Goal: Information Seeking & Learning: Learn about a topic

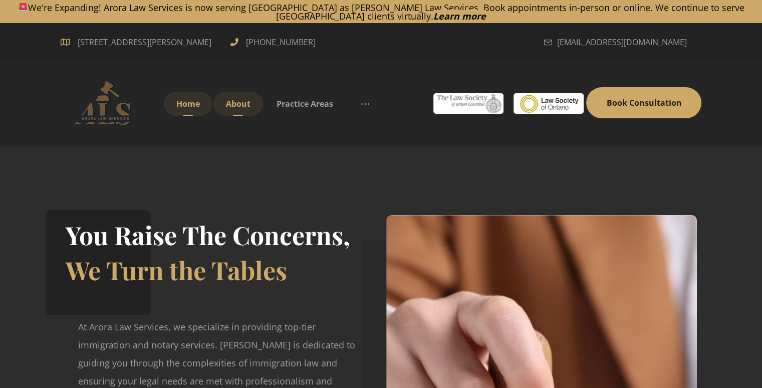
click at [243, 105] on span "About" at bounding box center [238, 103] width 25 height 11
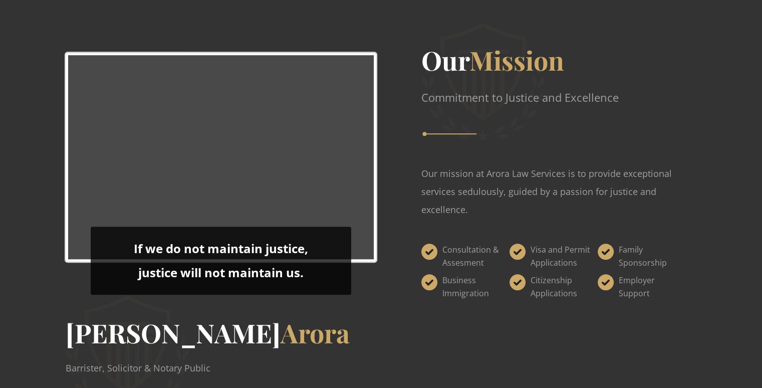
scroll to position [760, 0]
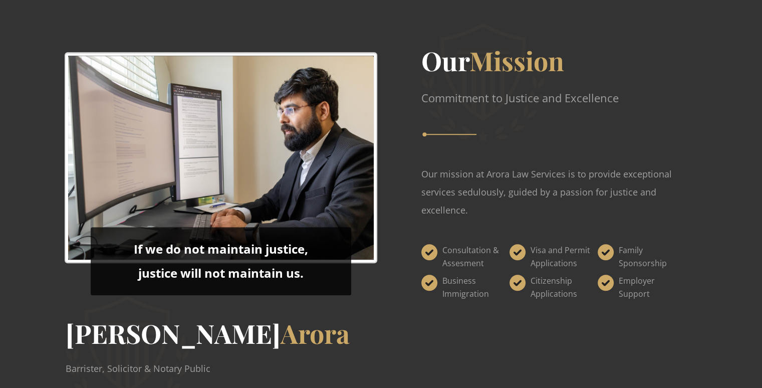
click at [459, 161] on div "Our Mission Commitment to Justice and Excellence Our mission at Arora Law Servi…" at bounding box center [541, 174] width 321 height 273
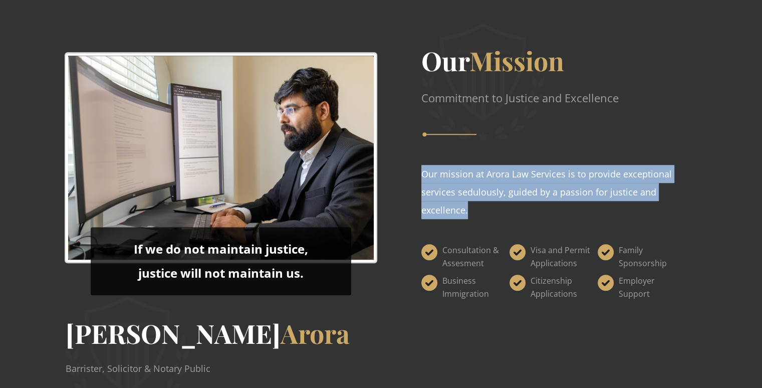
drag, startPoint x: 459, startPoint y: 161, endPoint x: 461, endPoint y: 175, distance: 14.2
click at [461, 175] on div "Our Mission Commitment to Justice and Excellence Our mission at Arora Law Servi…" at bounding box center [541, 174] width 321 height 273
click at [461, 175] on p "Our mission at Arora Law Services is to provide exceptional services sedulously…" at bounding box center [559, 192] width 276 height 54
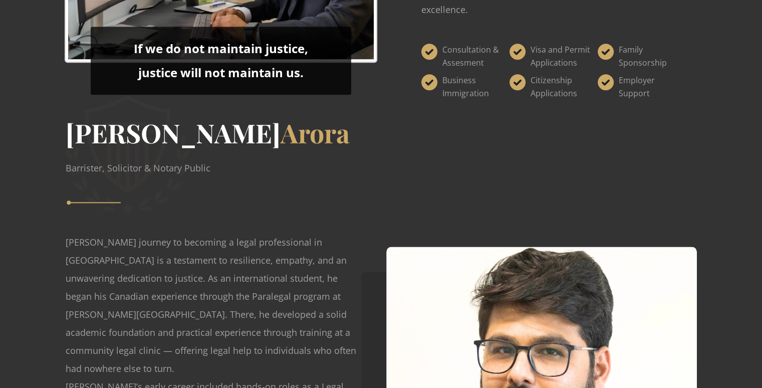
scroll to position [1094, 0]
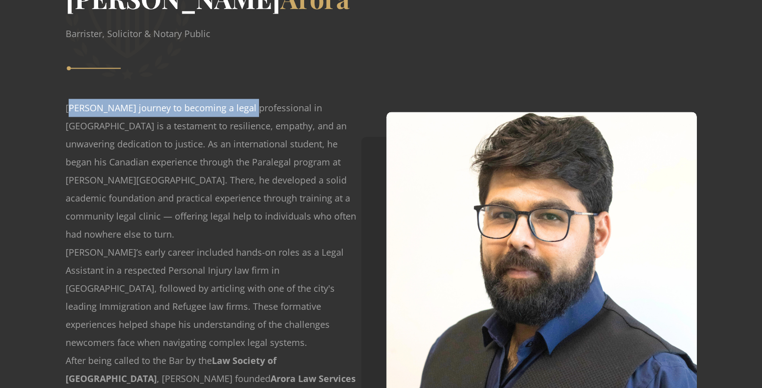
drag, startPoint x: 68, startPoint y: 107, endPoint x: 242, endPoint y: 111, distance: 173.9
click at [242, 111] on p "Ishan Arora’s journey to becoming a legal professional in Canada is a testament…" at bounding box center [213, 171] width 294 height 144
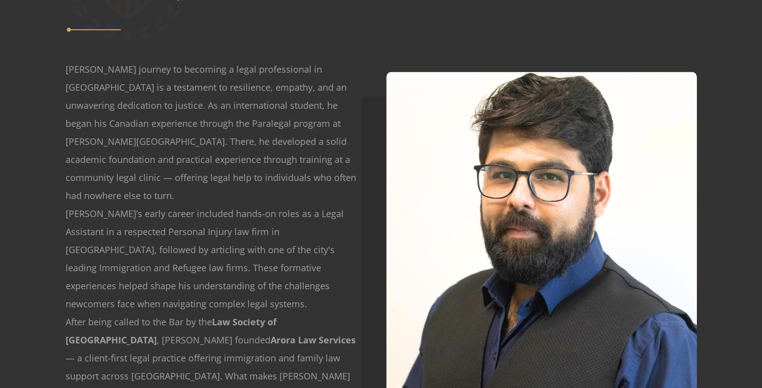
scroll to position [1134, 0]
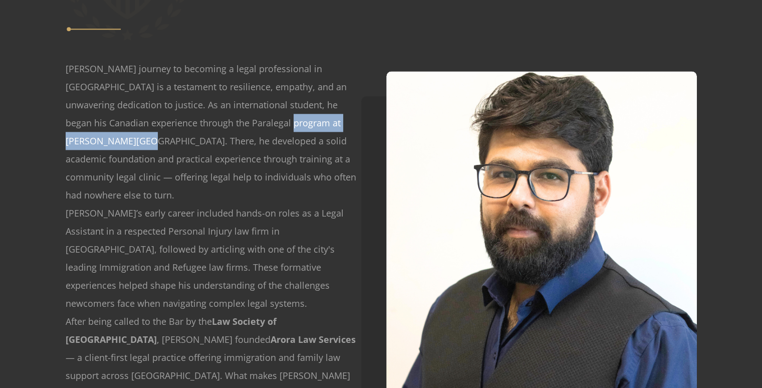
drag, startPoint x: 256, startPoint y: 119, endPoint x: 96, endPoint y: 142, distance: 161.0
click at [96, 142] on p "Ishan Arora’s journey to becoming a legal professional in Canada is a testament…" at bounding box center [213, 132] width 294 height 144
copy p "Sir Sandford Fleming College"
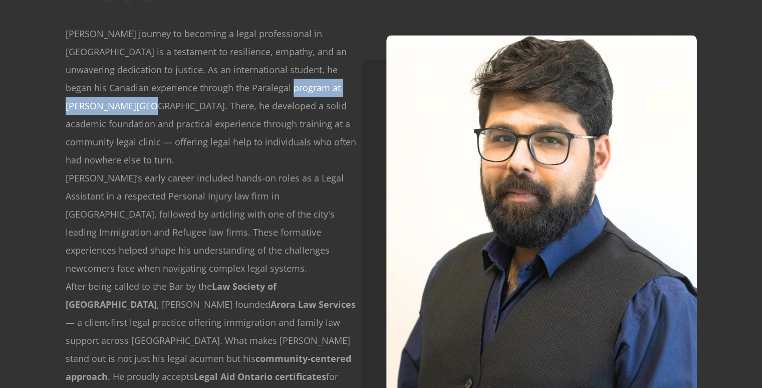
scroll to position [1169, 0]
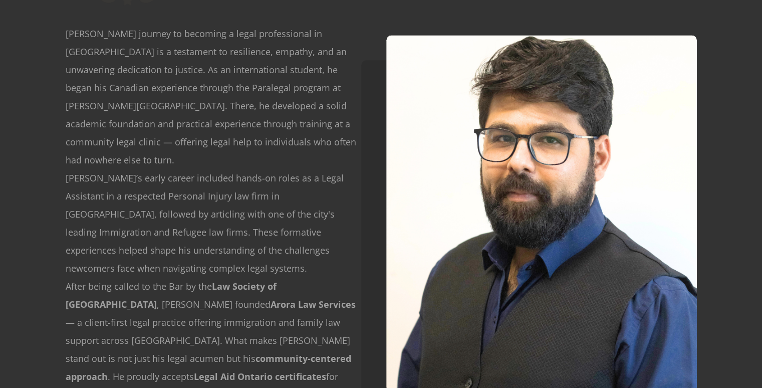
click at [219, 101] on p "Ishan Arora’s journey to becoming a legal professional in Canada is a testament…" at bounding box center [213, 97] width 294 height 144
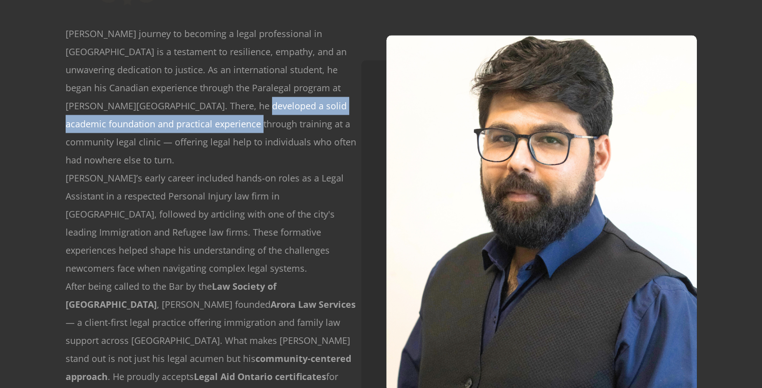
drag, startPoint x: 199, startPoint y: 103, endPoint x: 208, endPoint y: 123, distance: 22.4
click at [208, 123] on p "Ishan Arora’s journey to becoming a legal professional in Canada is a testament…" at bounding box center [213, 97] width 294 height 144
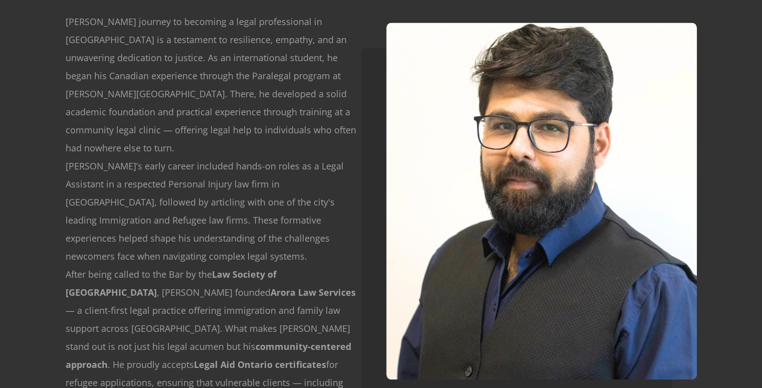
scroll to position [1181, 0]
click at [198, 131] on p "Ishan Arora’s journey to becoming a legal professional in Canada is a testament…" at bounding box center [213, 85] width 294 height 144
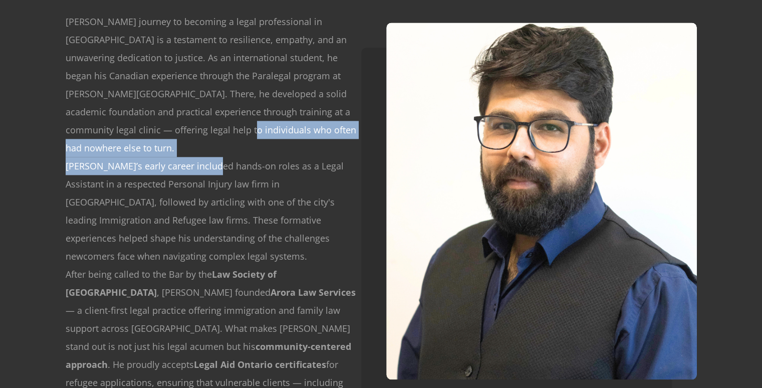
drag, startPoint x: 198, startPoint y: 131, endPoint x: 196, endPoint y: 141, distance: 10.2
click at [196, 141] on div "Ishan Arora’s journey to becoming a legal professional in Canada is a testament…" at bounding box center [213, 265] width 294 height 505
click at [196, 157] on p "Ishan’s early career included hands-on roles as a Legal Assistant in a respecte…" at bounding box center [213, 211] width 294 height 108
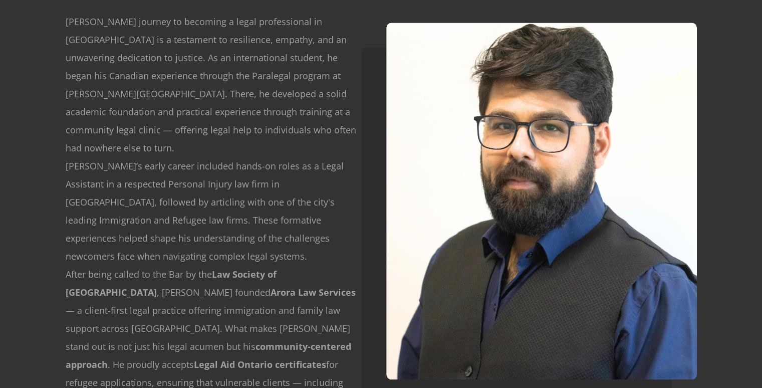
scroll to position [1183, 0]
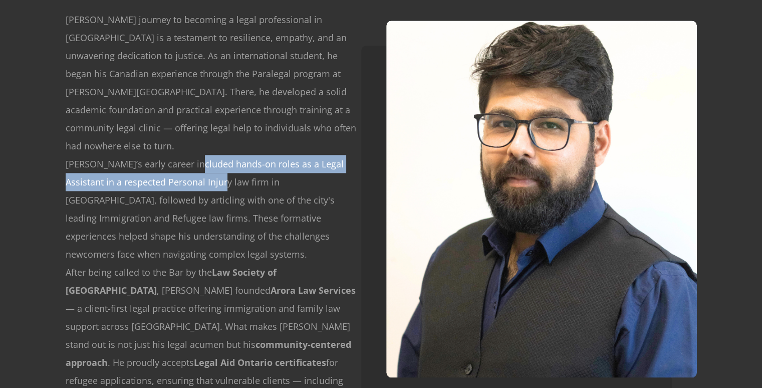
drag, startPoint x: 192, startPoint y: 154, endPoint x: 197, endPoint y: 170, distance: 16.7
click at [197, 170] on p "Ishan’s early career included hands-on roles as a Legal Assistant in a respecte…" at bounding box center [213, 209] width 294 height 108
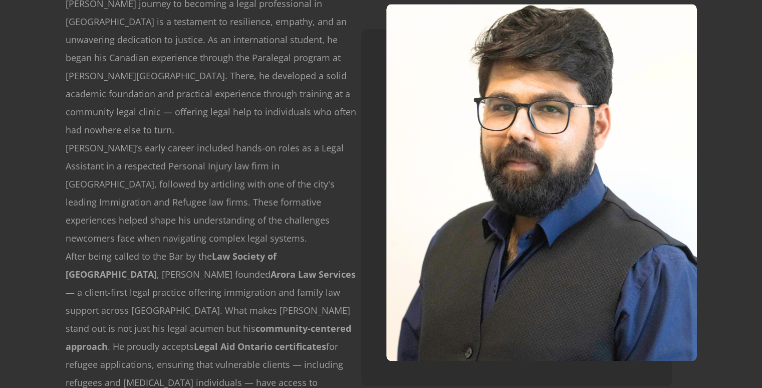
scroll to position [1199, 0]
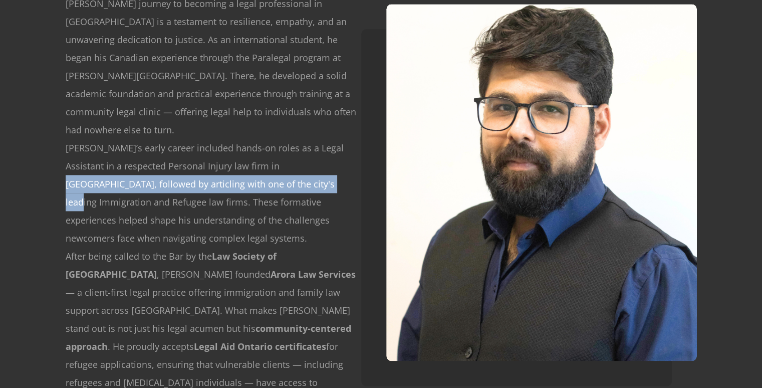
drag, startPoint x: 255, startPoint y: 145, endPoint x: 253, endPoint y: 162, distance: 17.2
click at [253, 162] on p "Ishan’s early career included hands-on roles as a Legal Assistant in a respecte…" at bounding box center [213, 193] width 294 height 108
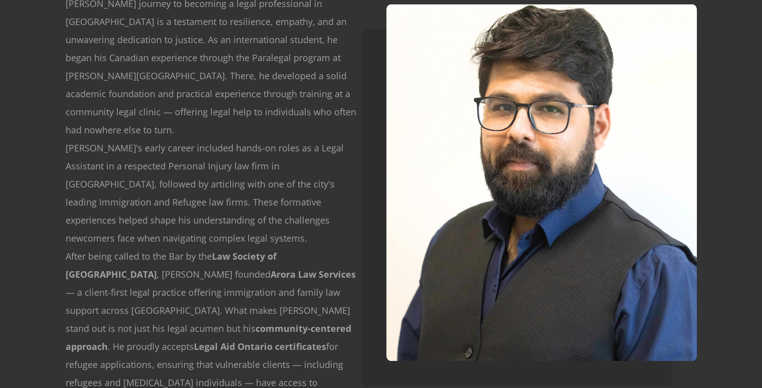
scroll to position [1211, 0]
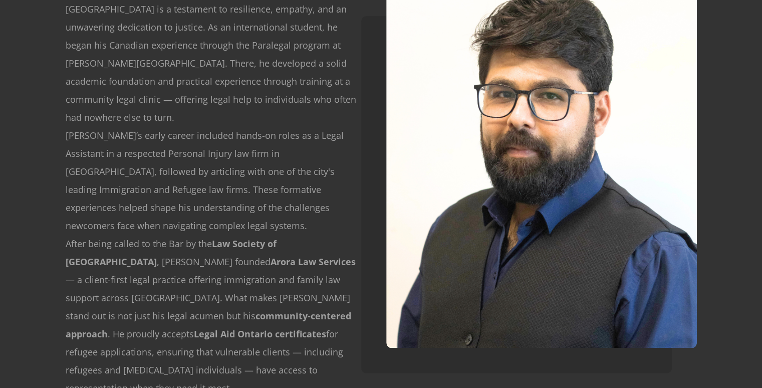
click at [270, 158] on p "Ishan’s early career included hands-on roles as a Legal Assistant in a respecte…" at bounding box center [213, 180] width 294 height 108
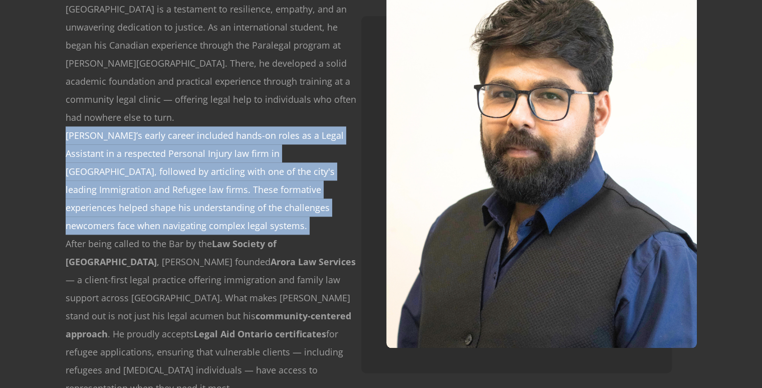
click at [270, 158] on p "Ishan’s early career included hands-on roles as a Legal Assistant in a respecte…" at bounding box center [213, 180] width 294 height 108
click at [258, 179] on p "Ishan’s early career included hands-on roles as a Legal Assistant in a respecte…" at bounding box center [213, 180] width 294 height 108
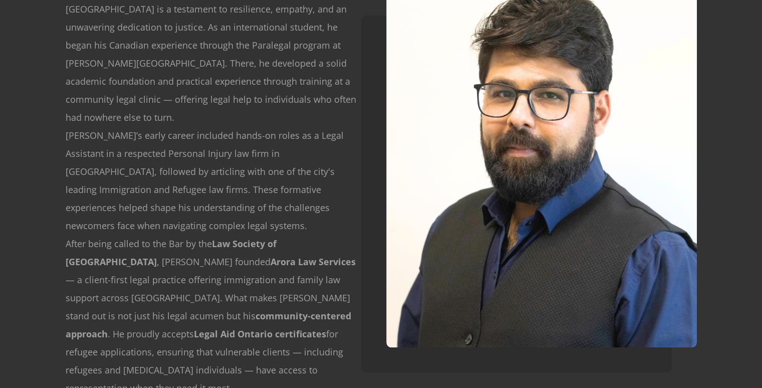
scroll to position [1227, 0]
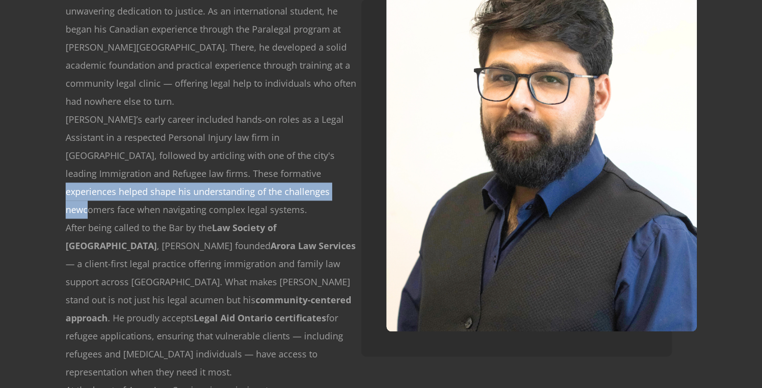
drag, startPoint x: 214, startPoint y: 154, endPoint x: 220, endPoint y: 171, distance: 18.5
click at [220, 171] on p "Ishan’s early career included hands-on roles as a Legal Assistant in a respecte…" at bounding box center [213, 164] width 294 height 108
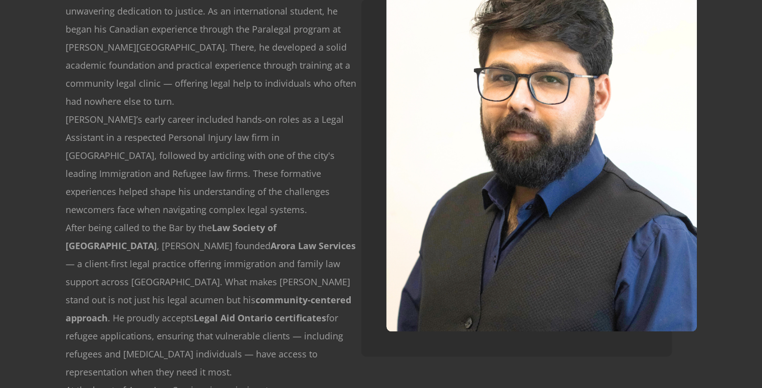
scroll to position [1265, 0]
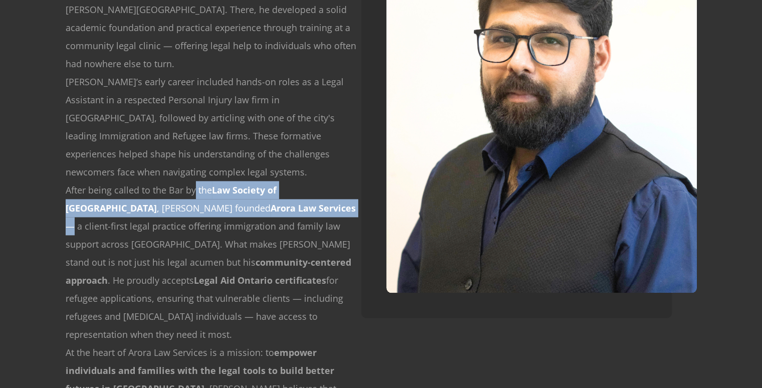
drag, startPoint x: 194, startPoint y: 151, endPoint x: 195, endPoint y: 163, distance: 11.5
click at [195, 181] on p "After being called to the Bar by the Law Society of Ontario , Ishan founded Aro…" at bounding box center [213, 262] width 294 height 162
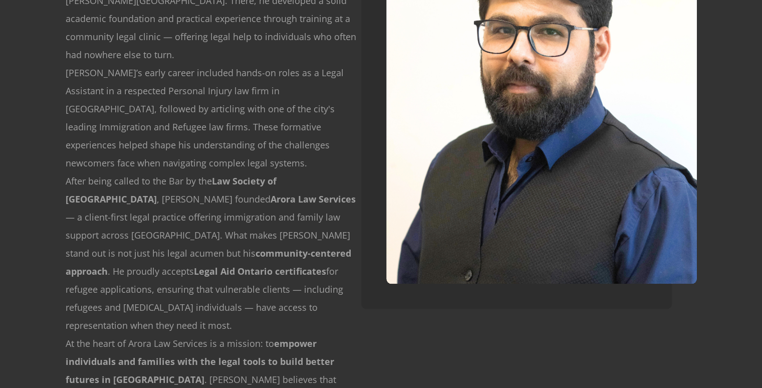
scroll to position [1275, 0]
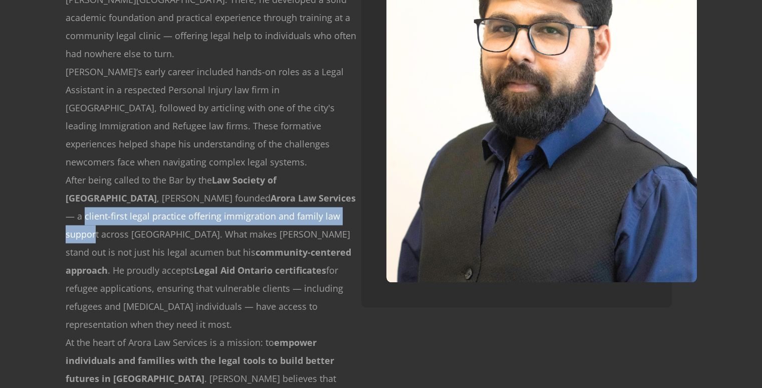
drag, startPoint x: 205, startPoint y: 162, endPoint x: 205, endPoint y: 180, distance: 18.5
click at [205, 180] on p "After being called to the Bar by the Law Society of Ontario , Ishan founded Aro…" at bounding box center [213, 252] width 294 height 162
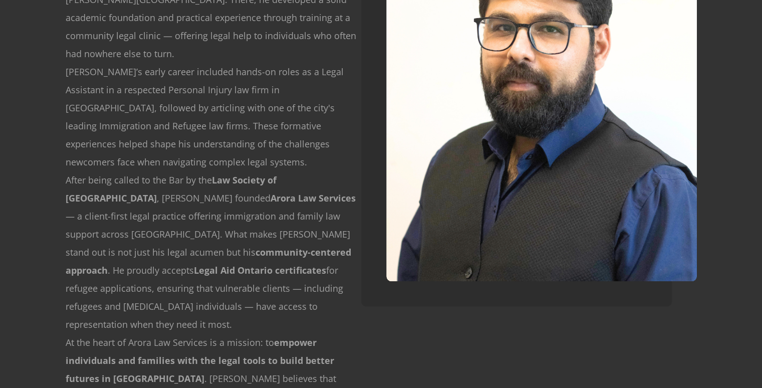
scroll to position [1321, 0]
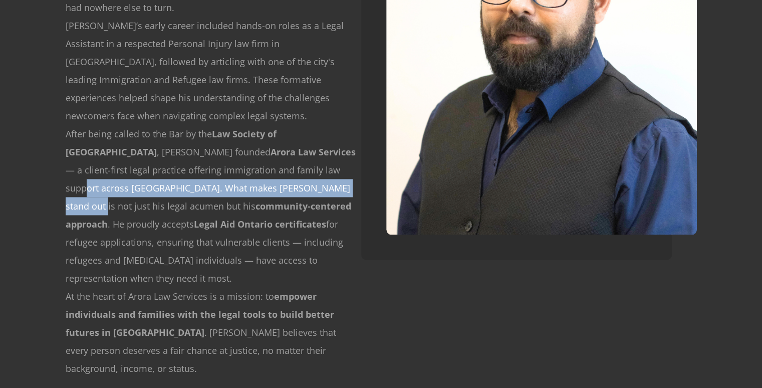
drag, startPoint x: 198, startPoint y: 138, endPoint x: 198, endPoint y: 146, distance: 8.5
click at [198, 146] on p "After being called to the Bar by the Law Society of Ontario , Ishan founded Aro…" at bounding box center [213, 206] width 294 height 162
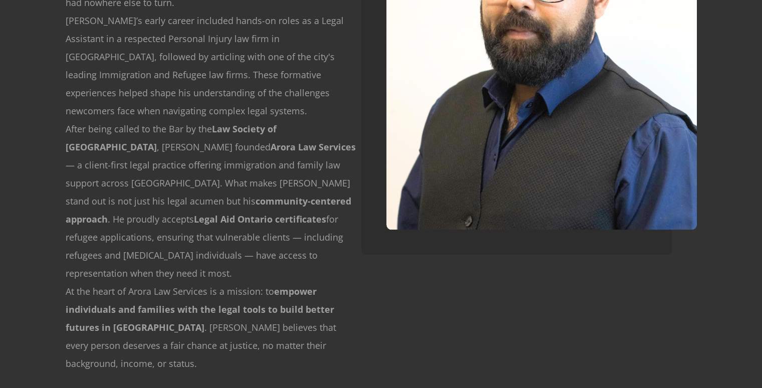
scroll to position [1327, 0]
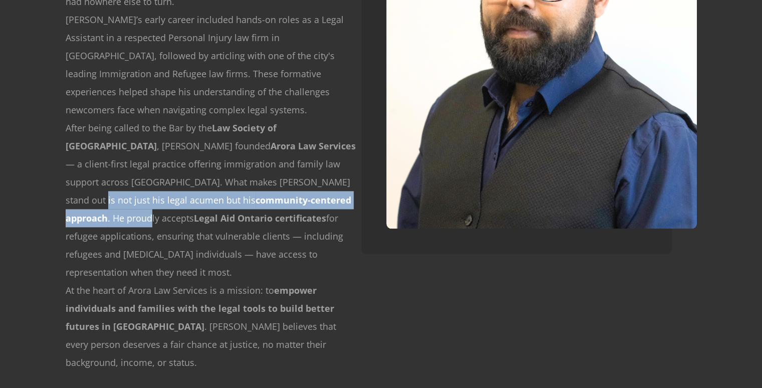
drag, startPoint x: 196, startPoint y: 154, endPoint x: 195, endPoint y: 169, distance: 15.6
click at [195, 169] on p "After being called to the Bar by the Law Society of Ontario , Ishan founded Aro…" at bounding box center [213, 200] width 294 height 162
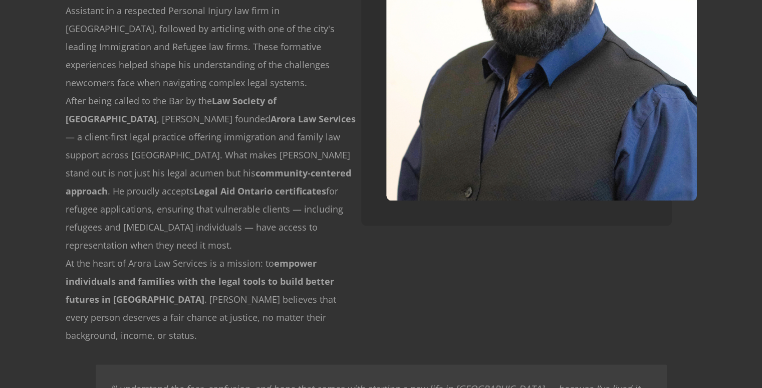
scroll to position [1355, 0]
drag, startPoint x: 184, startPoint y: 219, endPoint x: 184, endPoint y: 233, distance: 13.0
click at [184, 253] on p "At the heart of Arora Law Services is a mission: to empower individuals and fam…" at bounding box center [213, 298] width 294 height 90
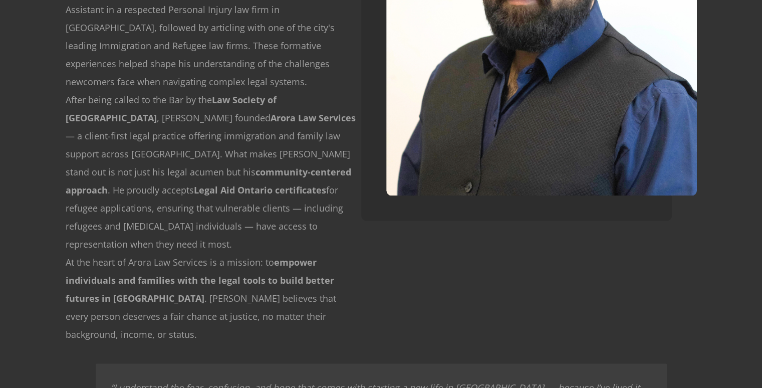
scroll to position [1485, 0]
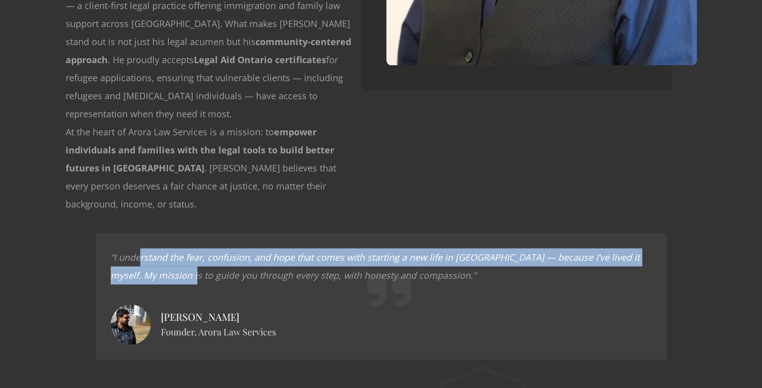
drag, startPoint x: 142, startPoint y: 185, endPoint x: 190, endPoint y: 199, distance: 50.3
click at [190, 251] on em "“I understand the fear, confusion, and hope that comes with starting a new life…" at bounding box center [375, 266] width 529 height 30
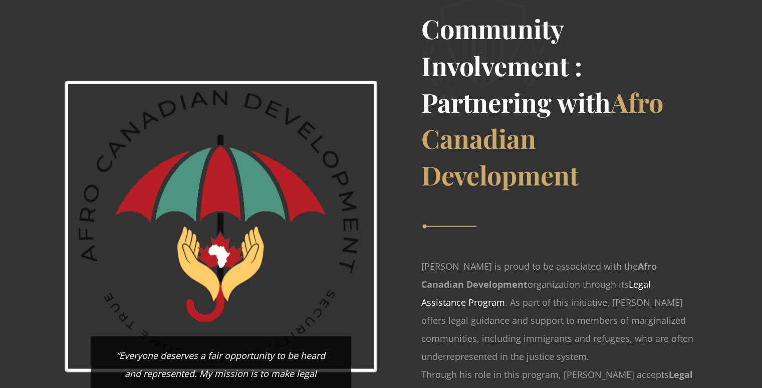
scroll to position [1860, 0]
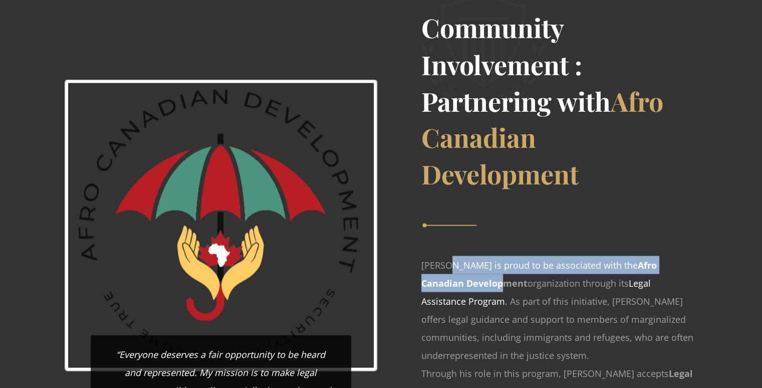
drag, startPoint x: 448, startPoint y: 191, endPoint x: 461, endPoint y: 218, distance: 29.8
click at [461, 256] on p "Ishan Arora is proud to be associated with the Afro Canadian Development organi…" at bounding box center [559, 310] width 276 height 108
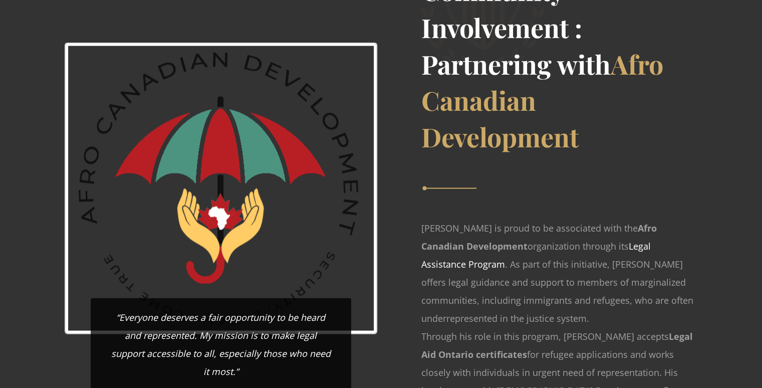
scroll to position [1899, 0]
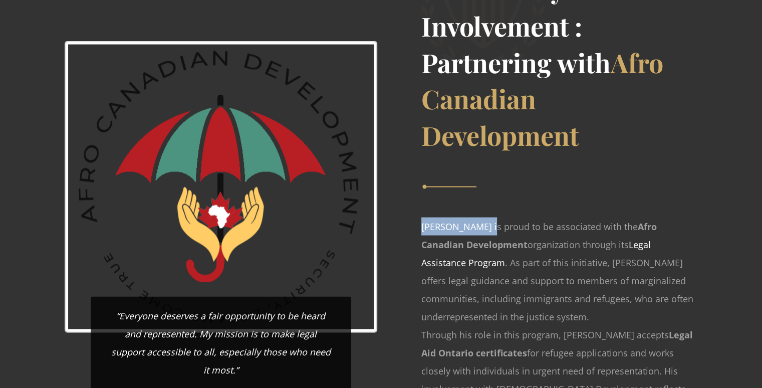
drag, startPoint x: 420, startPoint y: 151, endPoint x: 480, endPoint y: 162, distance: 60.6
click at [480, 162] on div "Community Involvement : Partnering with Afro Canadian Development Ishan Arora i…" at bounding box center [541, 215] width 321 height 498
click at [480, 217] on p "Ishan Arora is proud to be associated with the Afro Canadian Development organi…" at bounding box center [559, 271] width 276 height 108
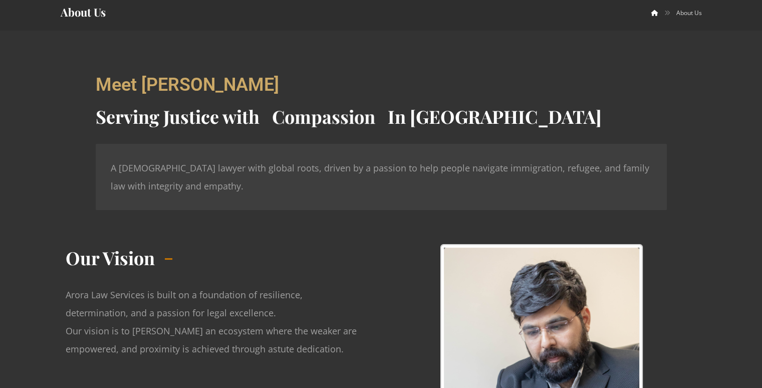
scroll to position [0, 0]
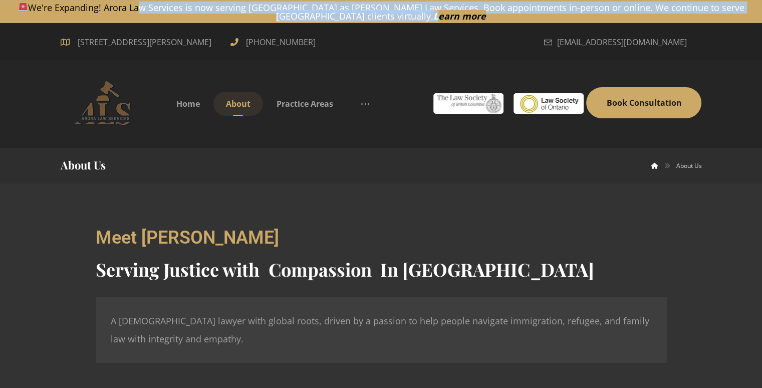
drag, startPoint x: 126, startPoint y: 7, endPoint x: 380, endPoint y: 19, distance: 254.8
click at [380, 19] on p "We're Expanding! Arora Law Services is now serving British Columbia as Ishan Ar…" at bounding box center [381, 11] width 761 height 17
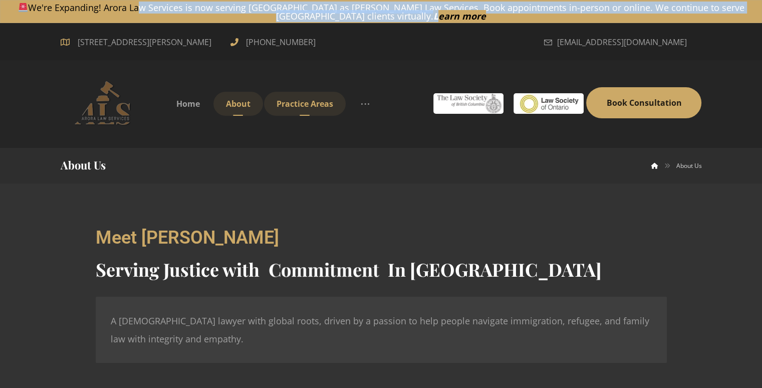
click at [295, 109] on link "Practice Areas" at bounding box center [305, 104] width 82 height 24
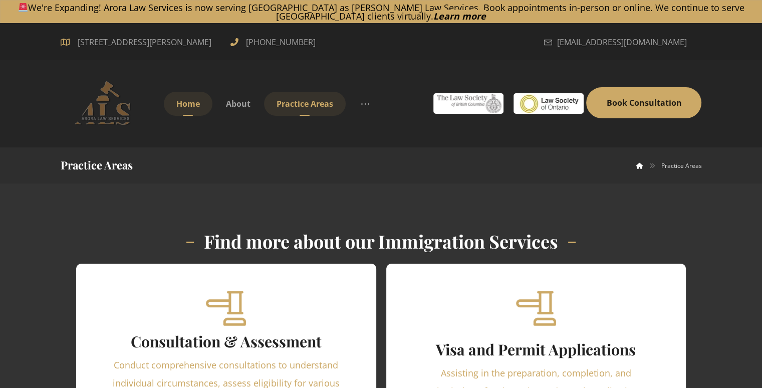
click at [189, 99] on span "Home" at bounding box center [188, 103] width 24 height 11
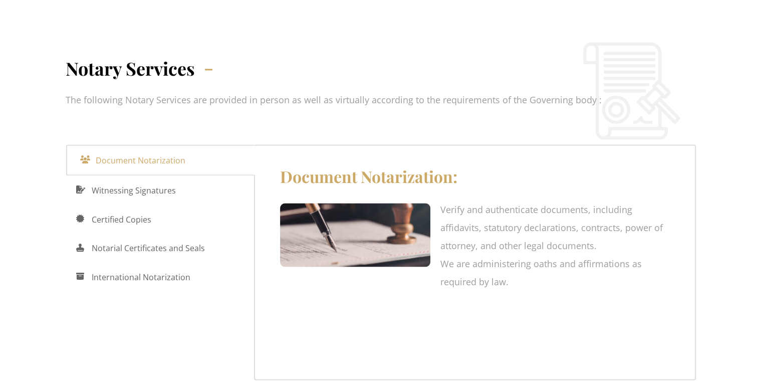
scroll to position [1501, 0]
click at [164, 182] on span "Witnessing Signatures" at bounding box center [134, 190] width 84 height 16
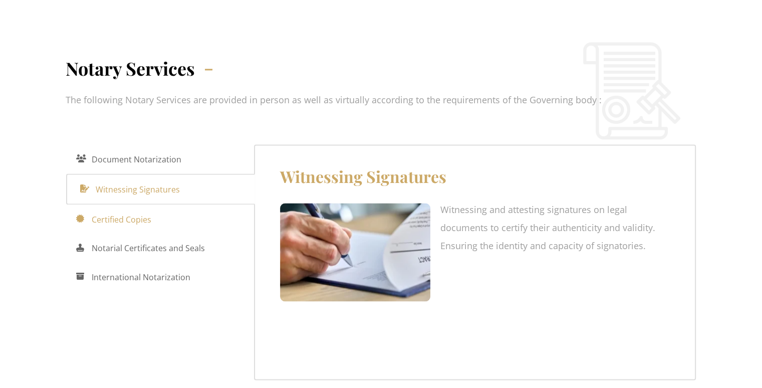
click at [160, 204] on link "Certified Copies" at bounding box center [160, 218] width 188 height 29
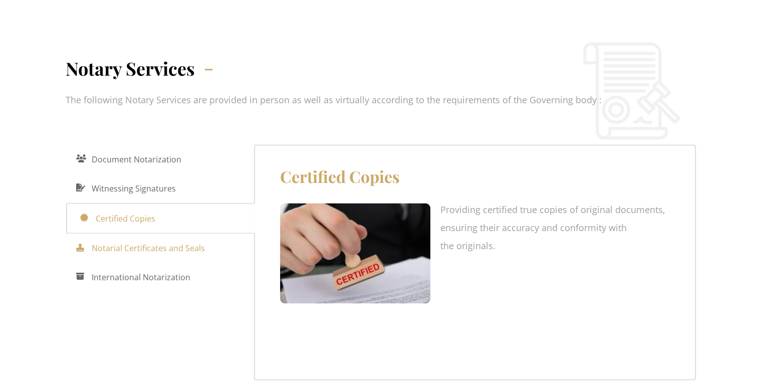
click at [162, 240] on span "Notarial Certificates and Seals" at bounding box center [148, 248] width 113 height 16
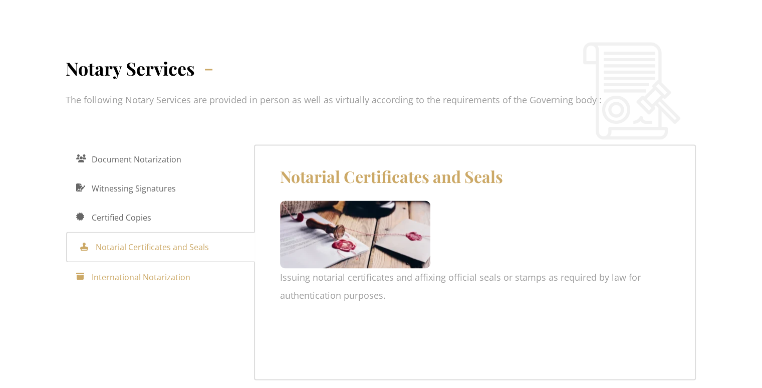
click at [162, 269] on span "International Notarization" at bounding box center [141, 277] width 99 height 16
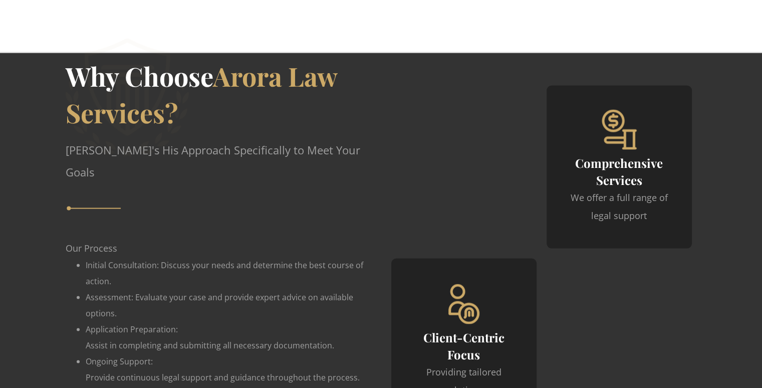
scroll to position [1934, 0]
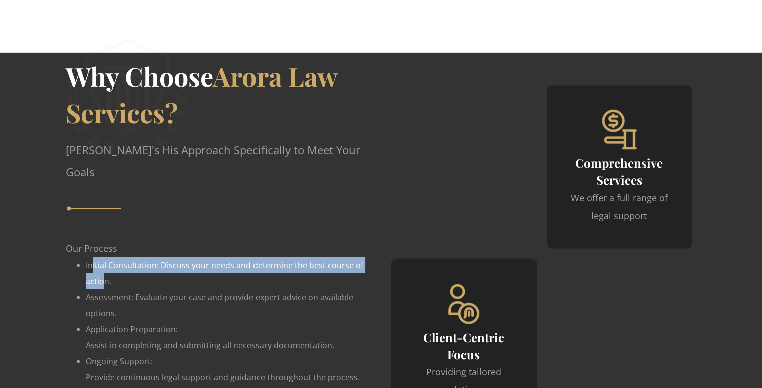
drag, startPoint x: 90, startPoint y: 202, endPoint x: 104, endPoint y: 217, distance: 20.2
click at [104, 257] on li "Initial Consultation: Discuss your needs and determine the best course of actio…" at bounding box center [231, 273] width 291 height 32
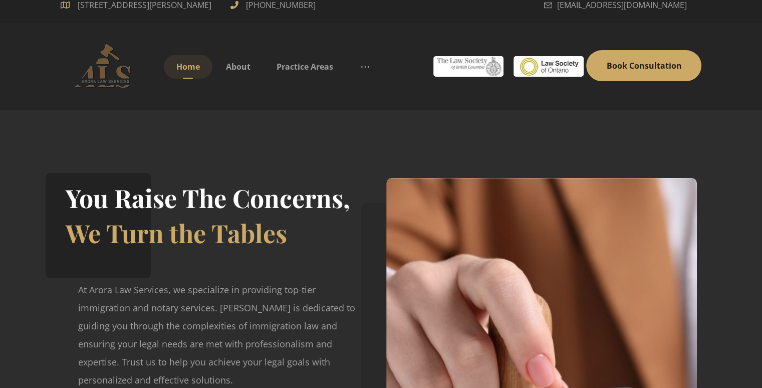
scroll to position [0, 0]
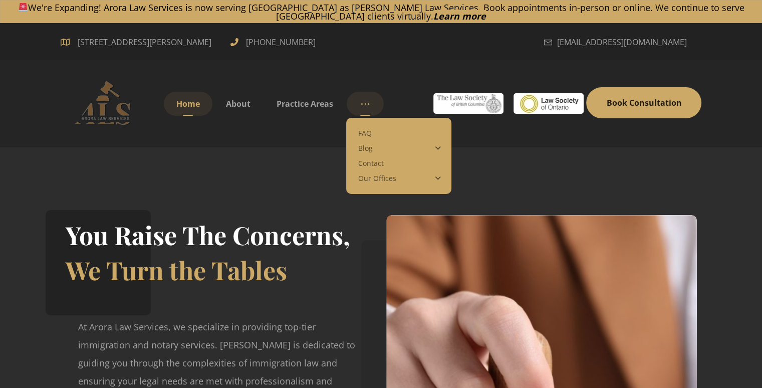
click at [375, 99] on link "More links" at bounding box center [365, 104] width 37 height 24
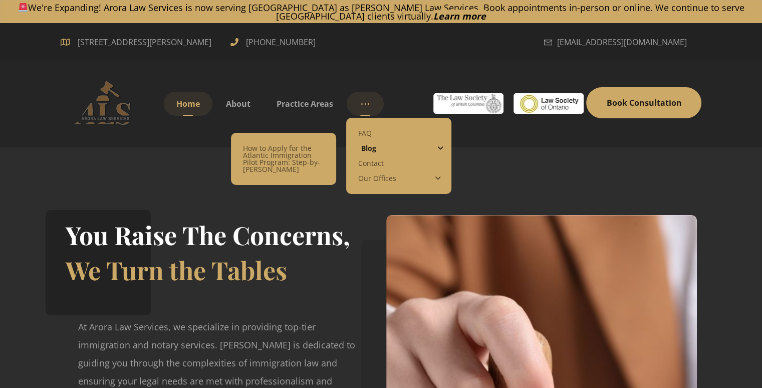
click at [371, 141] on link "Blog" at bounding box center [398, 148] width 105 height 15
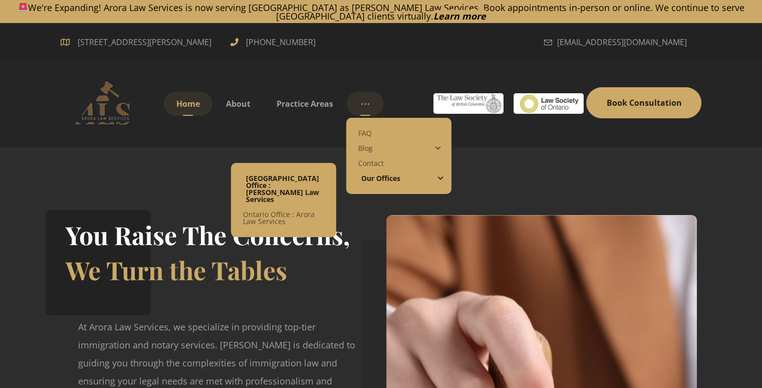
click at [293, 180] on span "[GEOGRAPHIC_DATA] Office : [PERSON_NAME] Law Services" at bounding box center [282, 188] width 73 height 31
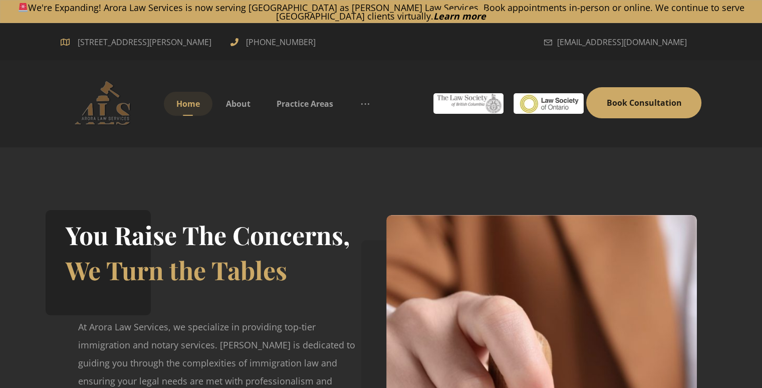
click at [189, 150] on section "You Raise The Concerns, We Turn the Tables At Arora Law Services, we specialize…" at bounding box center [381, 343] width 762 height 392
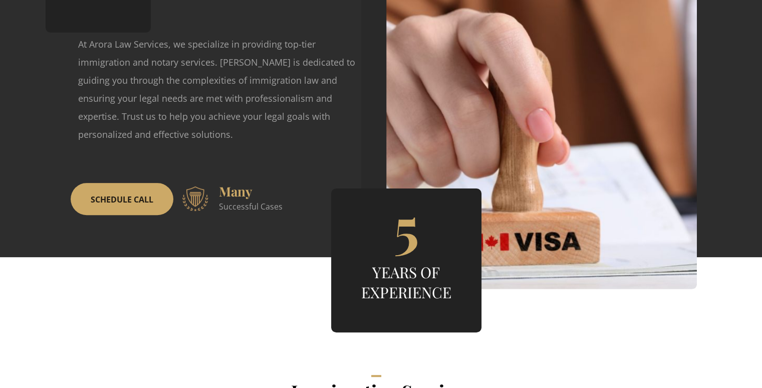
scroll to position [282, 0]
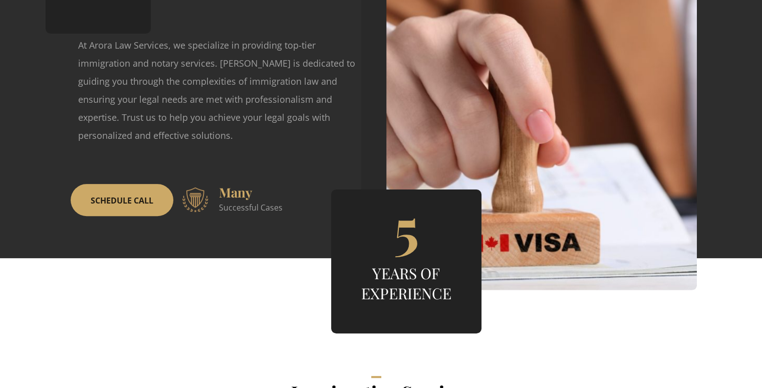
click at [240, 209] on span "Successful Cases" at bounding box center [251, 207] width 64 height 11
drag, startPoint x: 240, startPoint y: 209, endPoint x: 228, endPoint y: 191, distance: 21.4
click at [228, 191] on div "Many Successful Cases" at bounding box center [251, 200] width 64 height 36
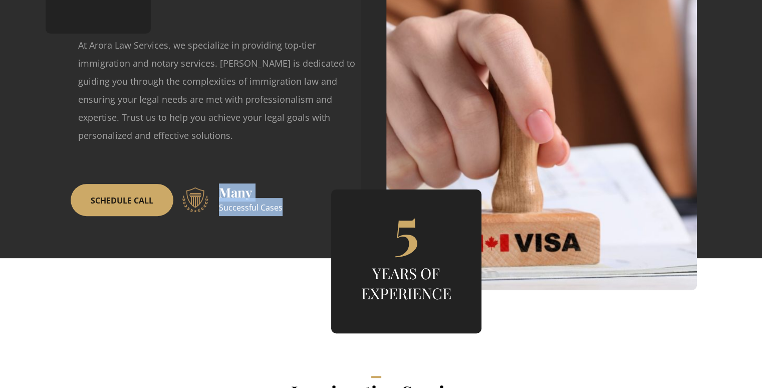
click at [228, 191] on span "Many" at bounding box center [236, 192] width 34 height 18
drag, startPoint x: 228, startPoint y: 191, endPoint x: 255, endPoint y: 212, distance: 33.6
click at [255, 212] on div "Many Successful Cases" at bounding box center [251, 200] width 64 height 36
click at [255, 212] on span "Successful Cases" at bounding box center [251, 207] width 64 height 11
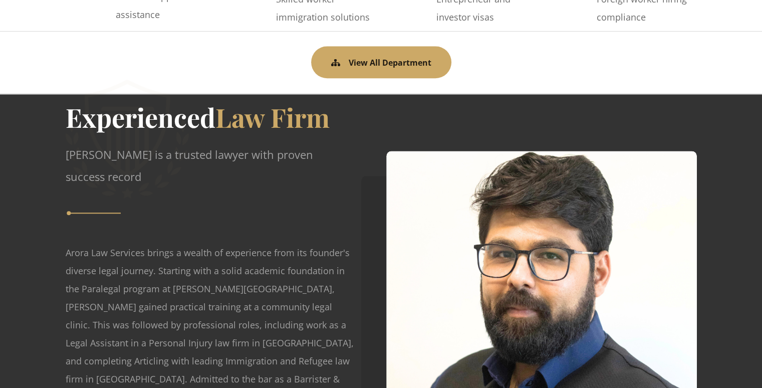
scroll to position [1028, 0]
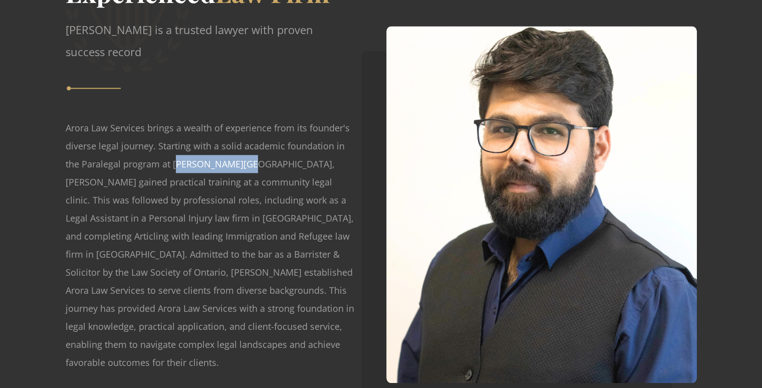
drag, startPoint x: 226, startPoint y: 144, endPoint x: 161, endPoint y: 142, distance: 64.2
click at [161, 142] on p "Arora Law Services brings a wealth of experience from its founder's diverse leg…" at bounding box center [213, 245] width 294 height 253
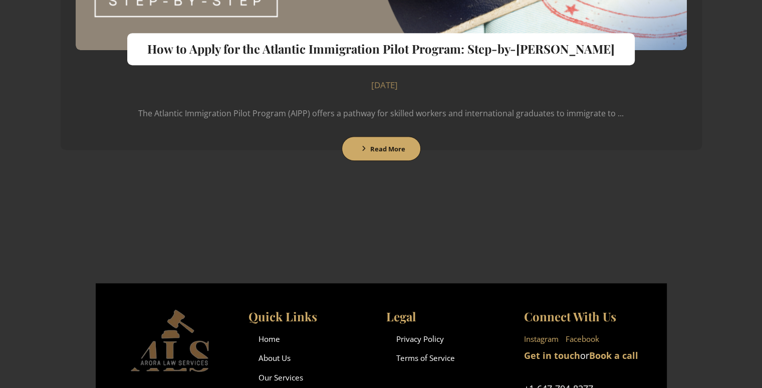
scroll to position [617, 0]
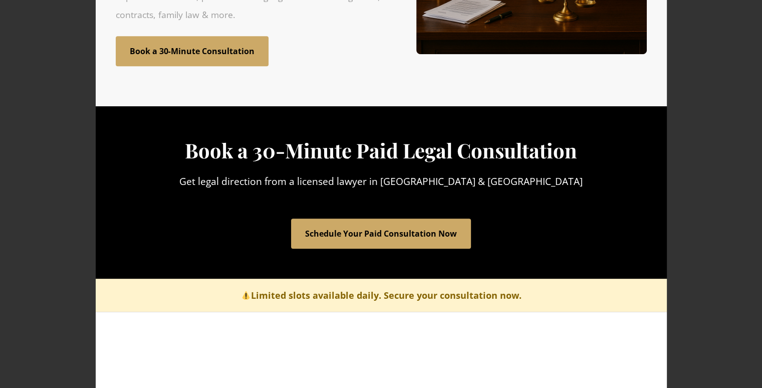
scroll to position [588, 0]
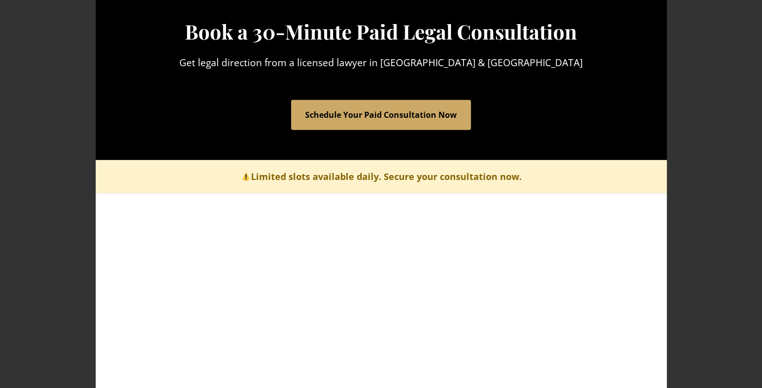
click at [361, 105] on link "Schedule Your Paid Consultation Now" at bounding box center [381, 115] width 180 height 30
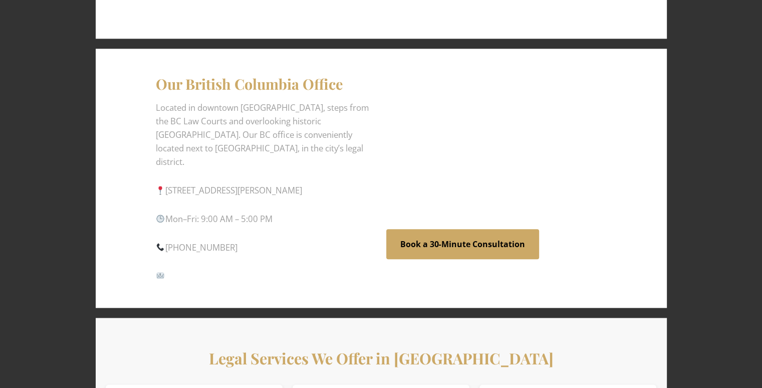
scroll to position [1155, 0]
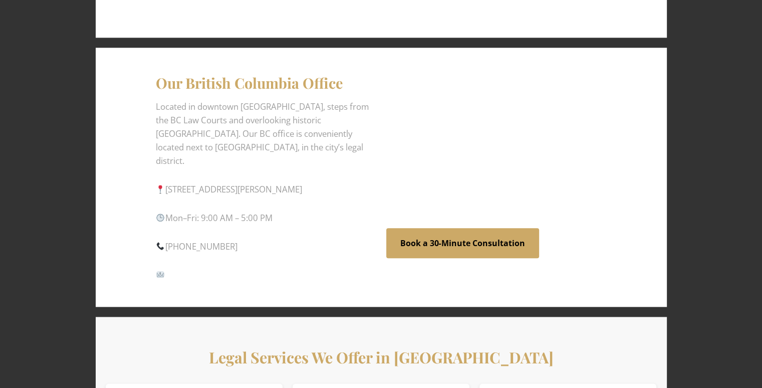
click at [328, 183] on p "[STREET_ADDRESS][PERSON_NAME]" at bounding box center [266, 190] width 220 height 14
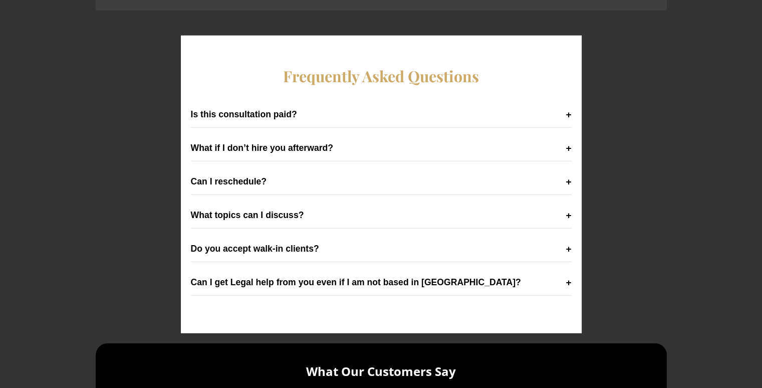
scroll to position [2605, 0]
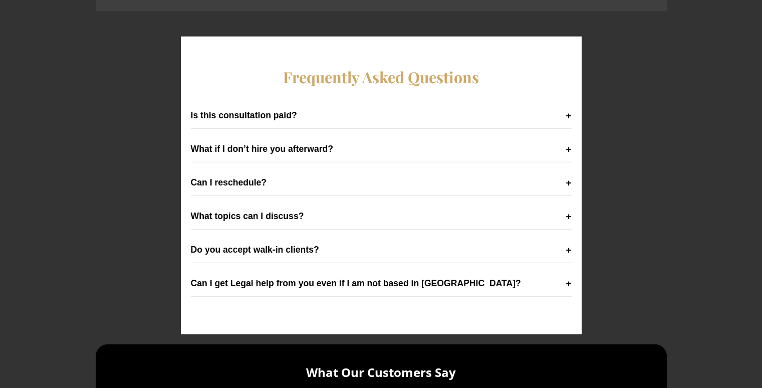
click at [218, 271] on button "Can I get Legal help from you even if I am not based in [GEOGRAPHIC_DATA]?" at bounding box center [381, 284] width 381 height 26
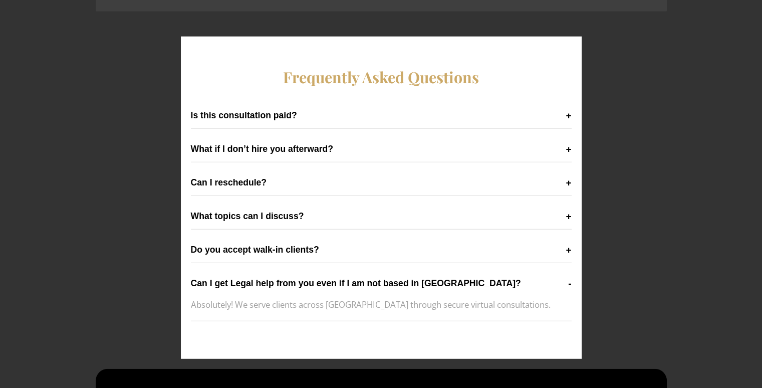
click at [219, 271] on button "Can I get Legal help from you even if I am not based in [GEOGRAPHIC_DATA]?" at bounding box center [381, 284] width 381 height 26
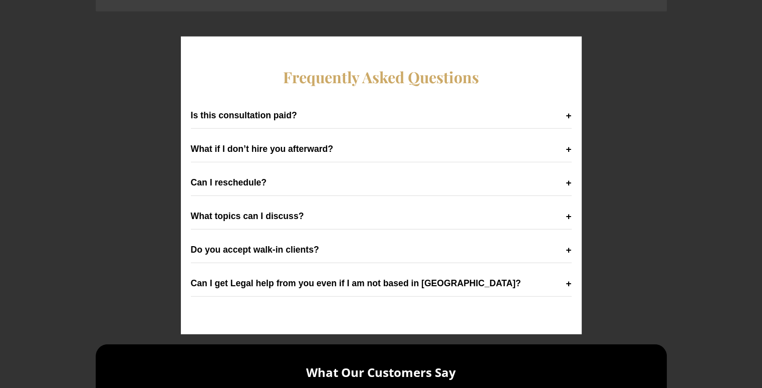
click at [244, 237] on button "Do you accept walk-in clients?" at bounding box center [381, 250] width 381 height 26
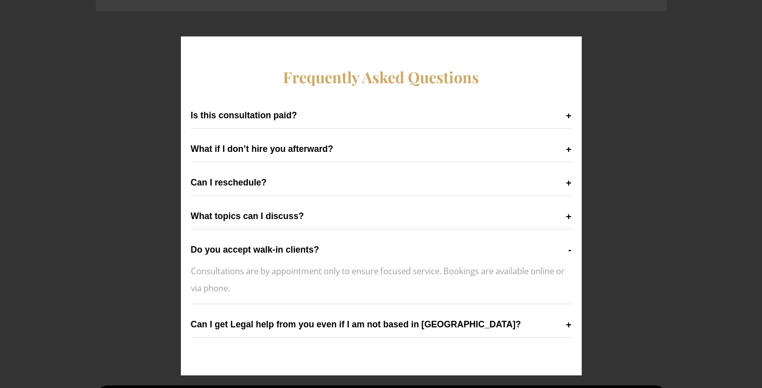
click at [244, 237] on button "Do you accept walk-in clients?" at bounding box center [381, 250] width 381 height 26
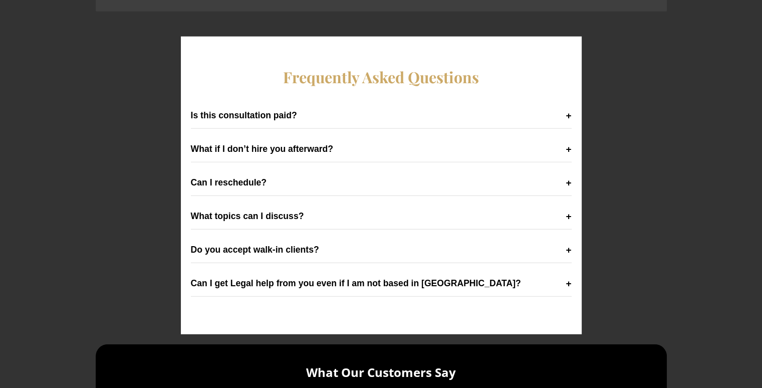
click at [269, 203] on button "What topics can I discuss?" at bounding box center [381, 216] width 381 height 26
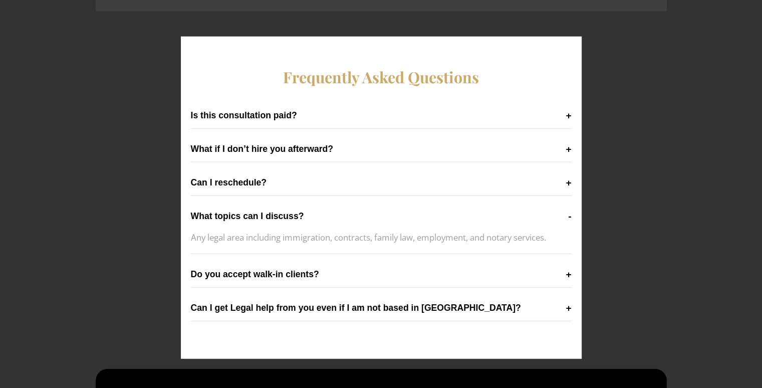
click at [267, 203] on button "What topics can I discuss?" at bounding box center [381, 216] width 381 height 26
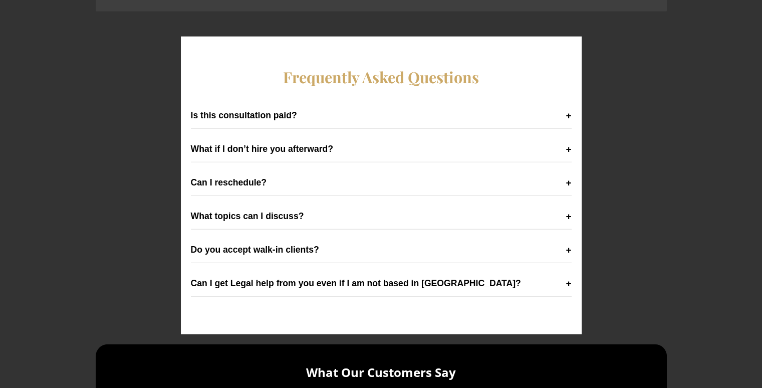
click at [279, 170] on button "Can I reschedule?" at bounding box center [381, 183] width 381 height 26
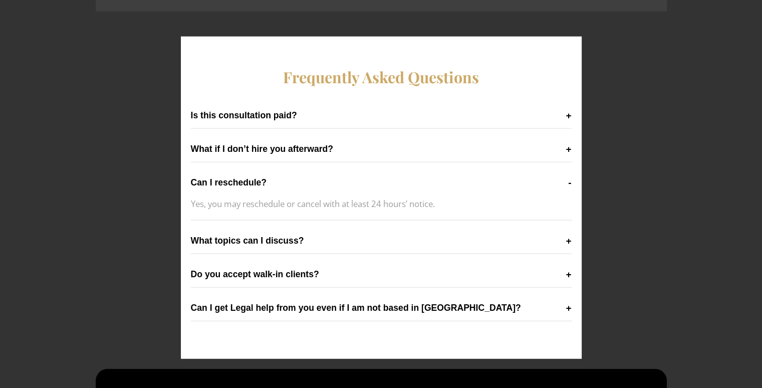
click at [297, 136] on button "What if I don’t hire you afterward?" at bounding box center [381, 149] width 381 height 26
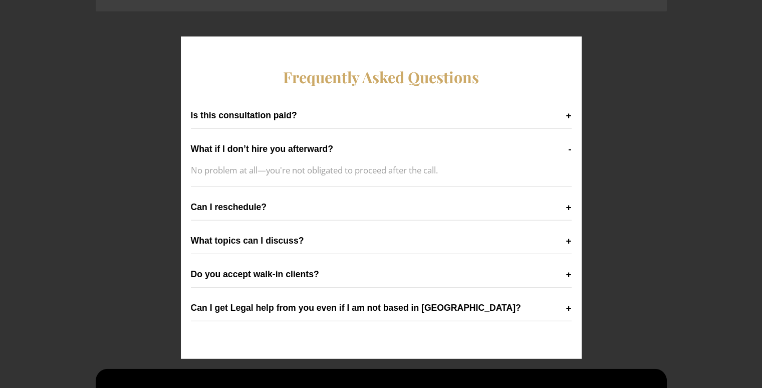
click at [303, 103] on button "Is this consultation paid?" at bounding box center [381, 116] width 381 height 26
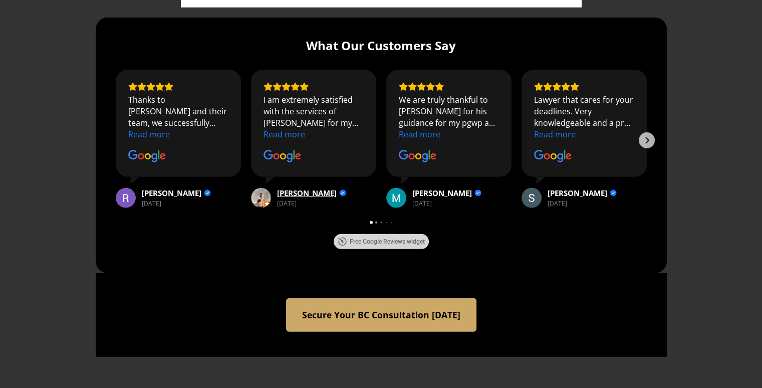
scroll to position [2945, 0]
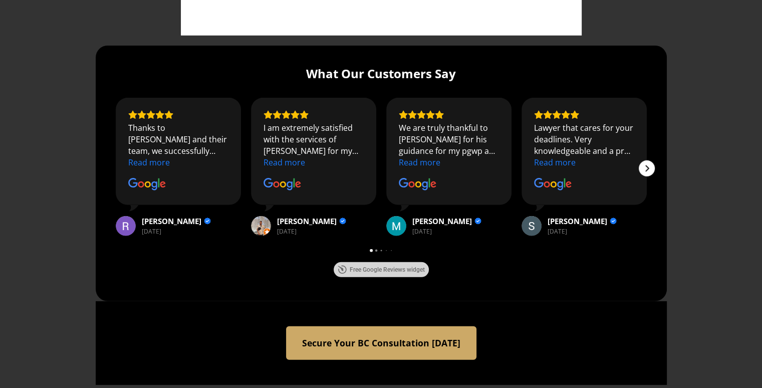
click at [647, 164] on icon "Next" at bounding box center [647, 168] width 8 height 8
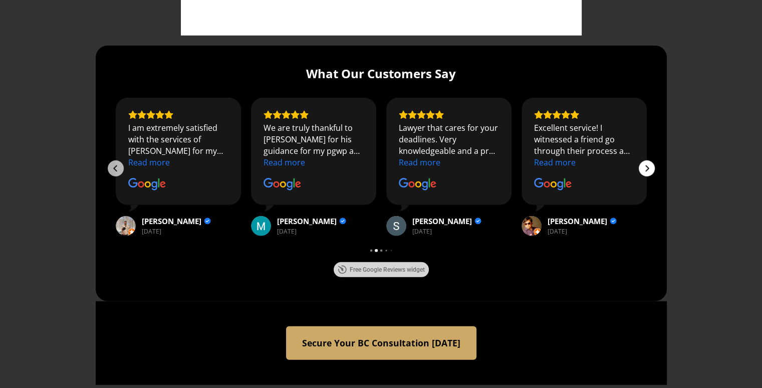
click at [647, 164] on icon "Next" at bounding box center [647, 168] width 8 height 8
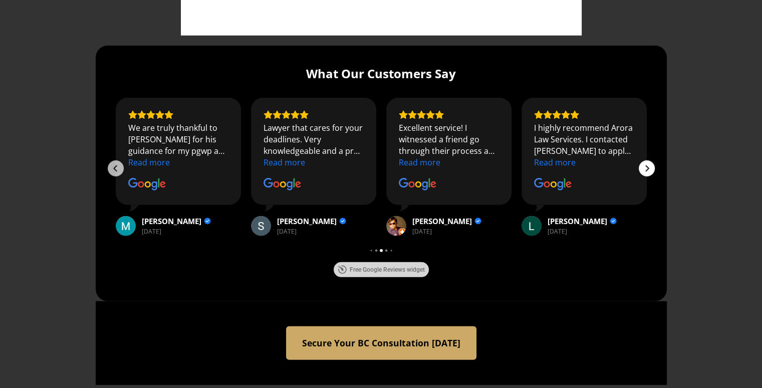
click at [647, 164] on icon "Next" at bounding box center [647, 168] width 8 height 8
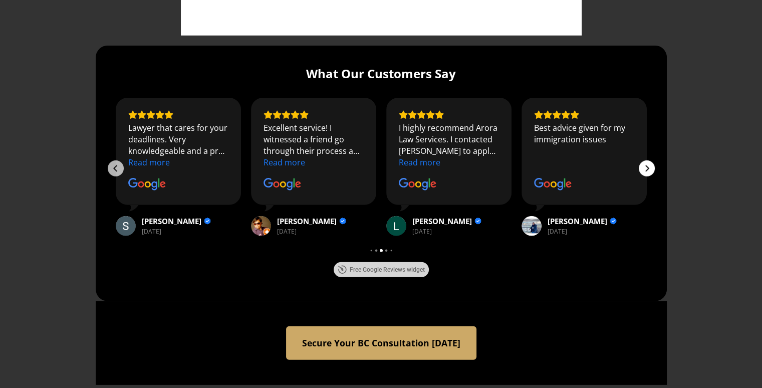
click at [647, 164] on icon "Next" at bounding box center [647, 168] width 8 height 8
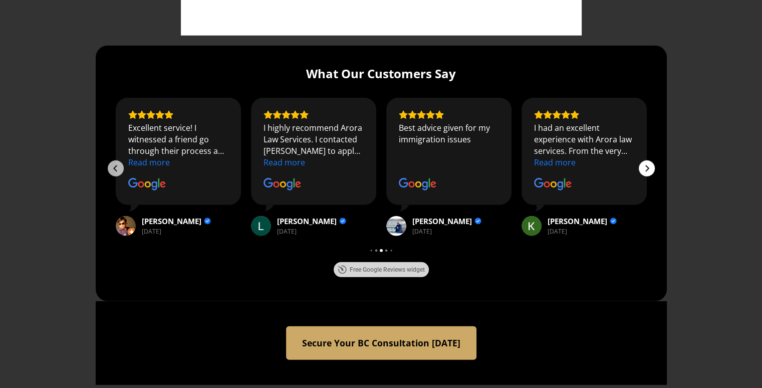
click at [647, 164] on icon "Next" at bounding box center [647, 168] width 8 height 8
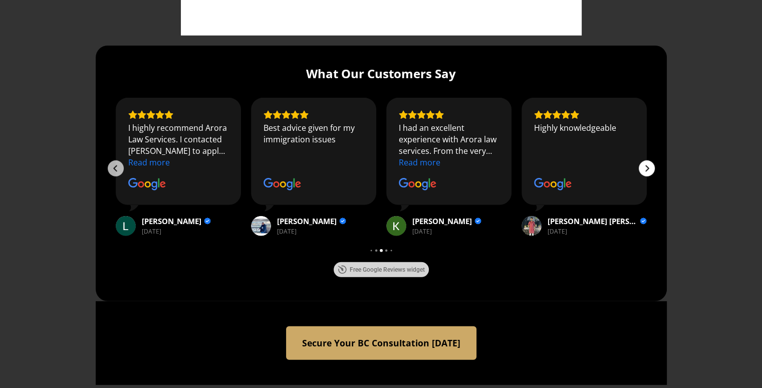
click at [647, 164] on icon "Next" at bounding box center [647, 168] width 8 height 8
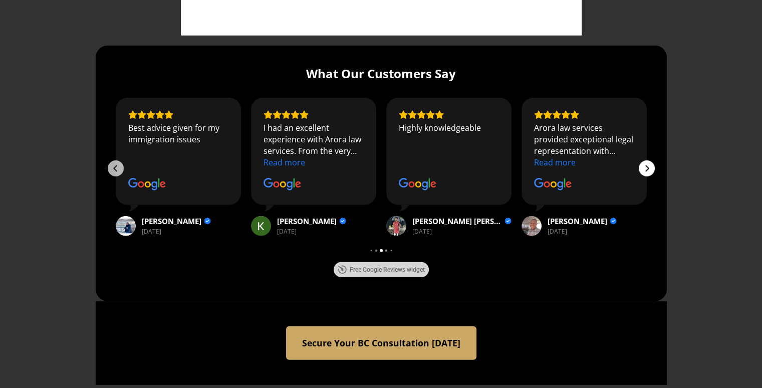
click at [647, 164] on icon "Next" at bounding box center [647, 168] width 8 height 8
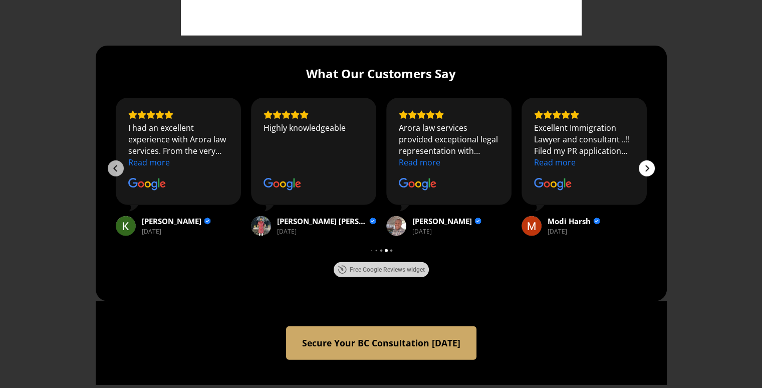
click at [647, 164] on icon "Next" at bounding box center [647, 168] width 8 height 8
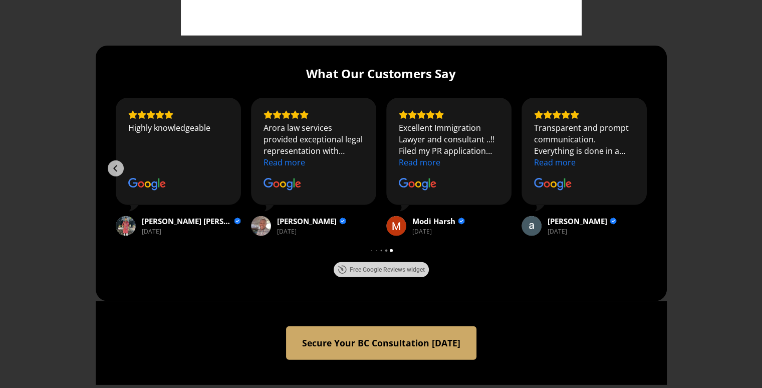
click at [647, 160] on div "Next" at bounding box center [647, 168] width 16 height 16
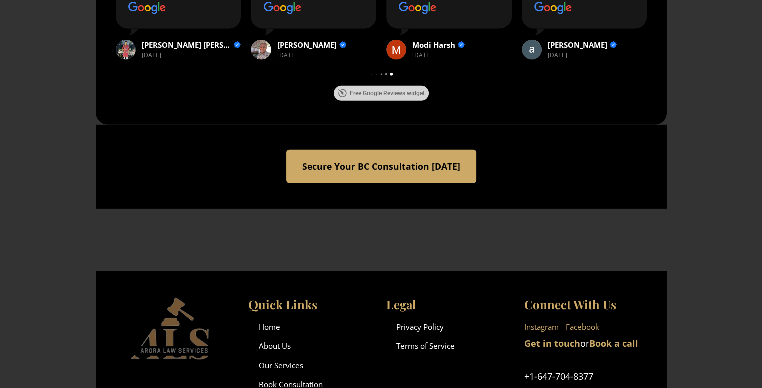
scroll to position [3257, 0]
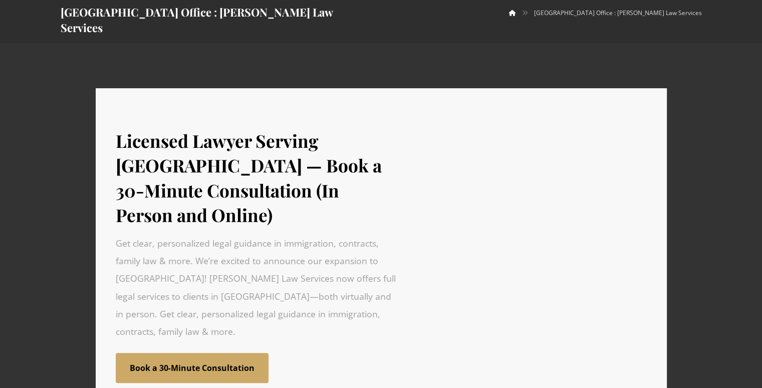
scroll to position [156, 0]
